Goal: Navigation & Orientation: Find specific page/section

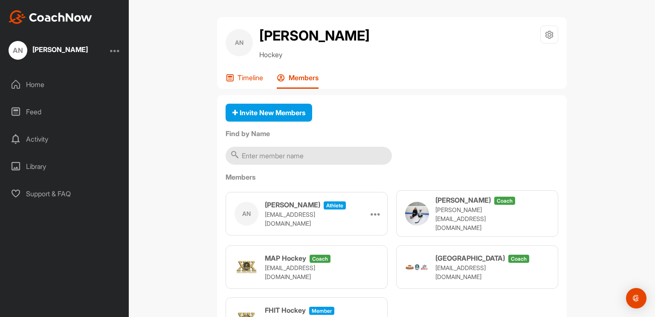
click at [255, 80] on p "Timeline" at bounding box center [251, 77] width 26 height 9
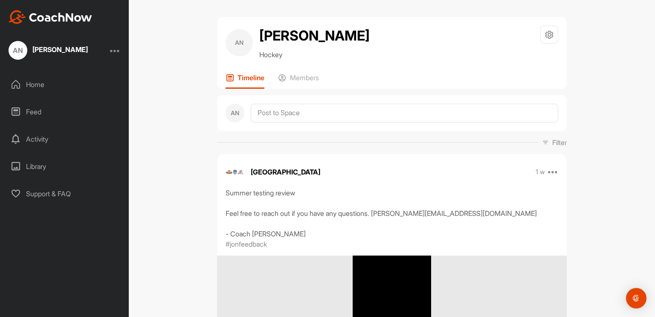
click at [89, 19] on img at bounding box center [51, 17] width 84 height 14
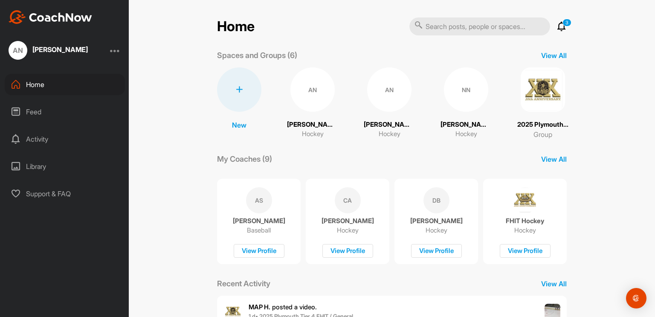
click at [544, 105] on img at bounding box center [543, 89] width 44 height 44
